Goal: Navigation & Orientation: Find specific page/section

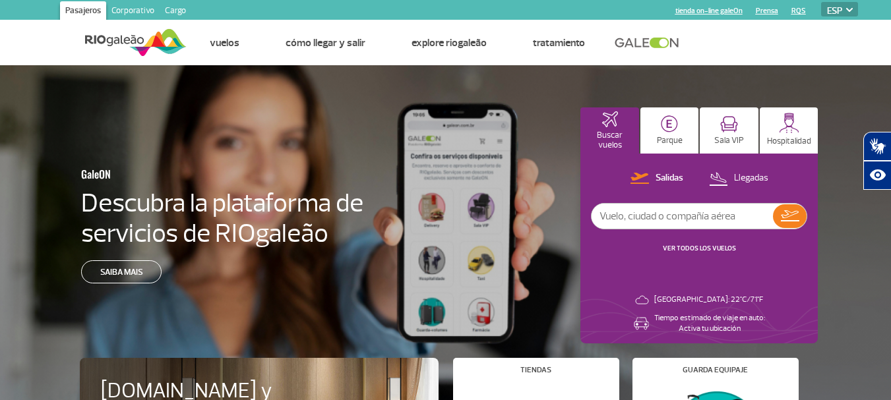
select select "es"
click at [46, 111] on div "GaleON Descubra la plataforma de servicios de RIOgaleão Saiba mais Buscar vuelo…" at bounding box center [445, 243] width 891 height 356
click at [333, 86] on div "GaleON Descubra la plataforma de servicios de RIOgaleão Saiba mais Buscar vuelo…" at bounding box center [445, 243] width 891 height 356
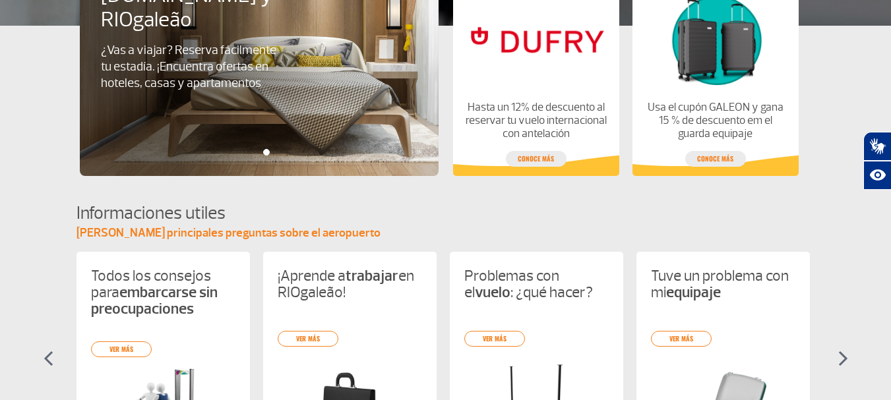
scroll to position [527, 0]
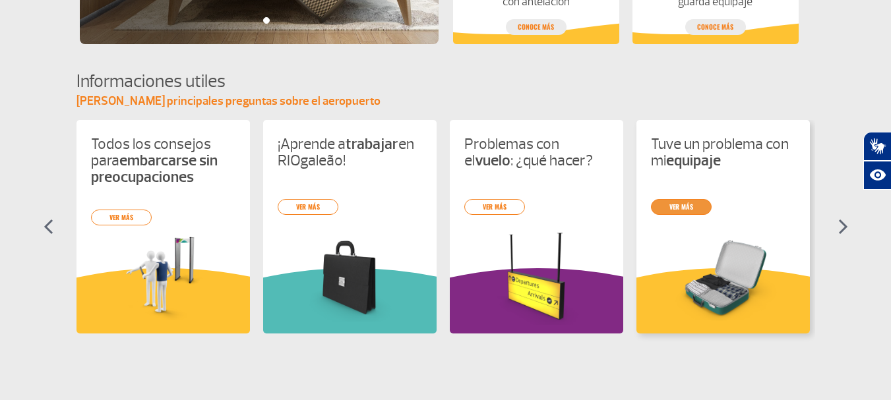
click at [684, 207] on link "ver más" at bounding box center [681, 207] width 61 height 16
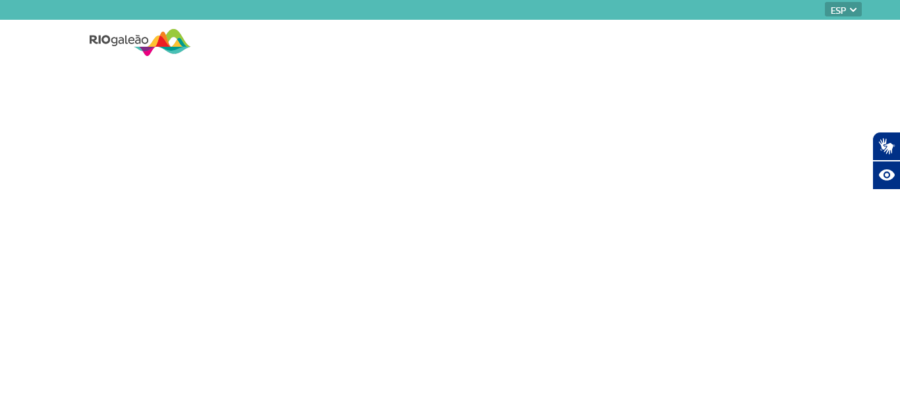
select select "es"
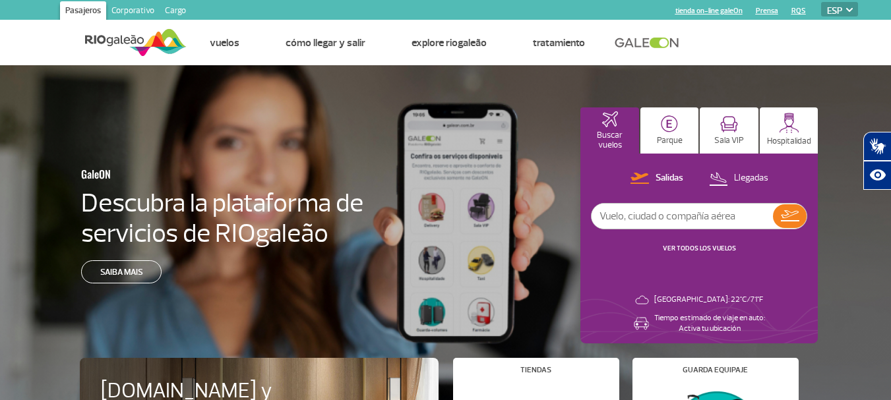
select select "es"
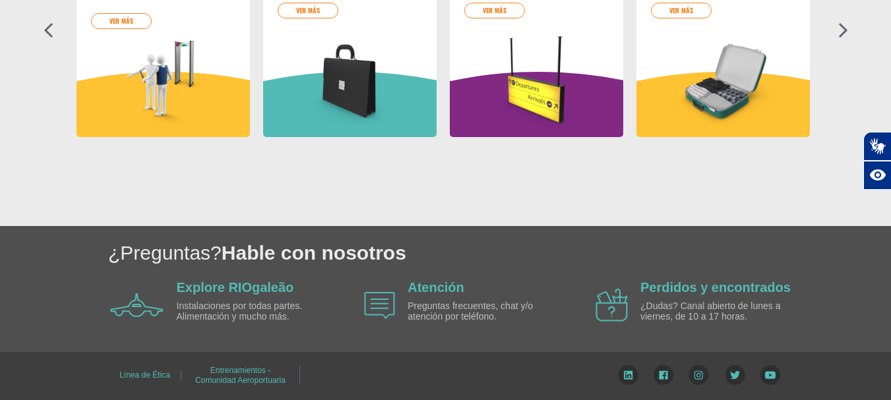
scroll to position [262, 0]
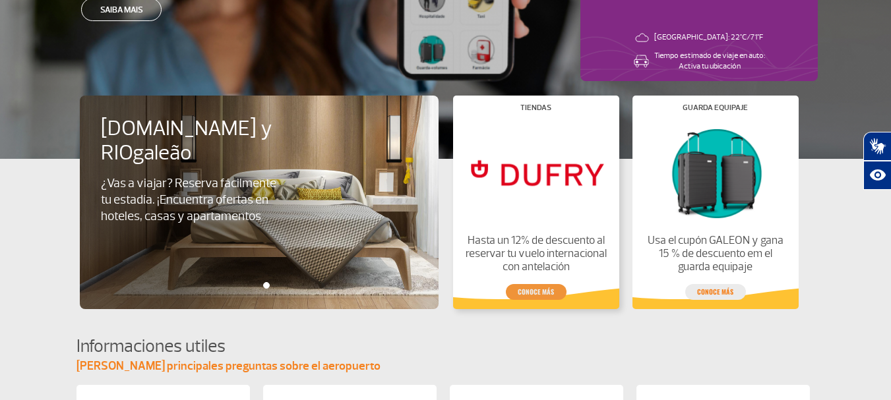
click at [552, 293] on link "conoce más" at bounding box center [536, 292] width 61 height 16
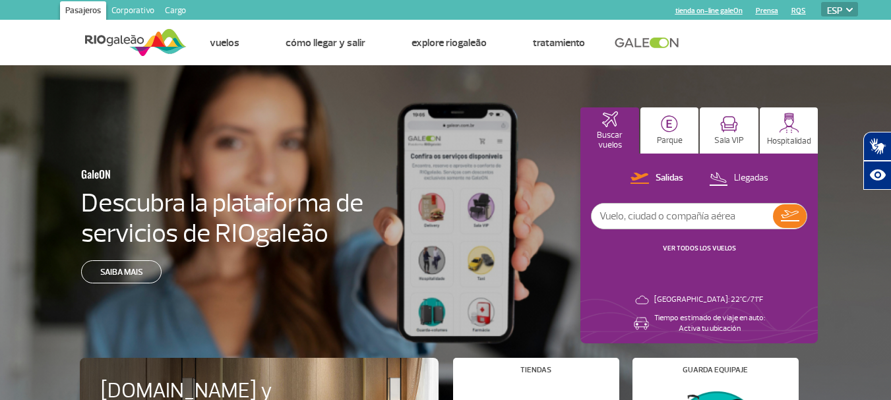
select select "es"
